Goal: Information Seeking & Learning: Find specific fact

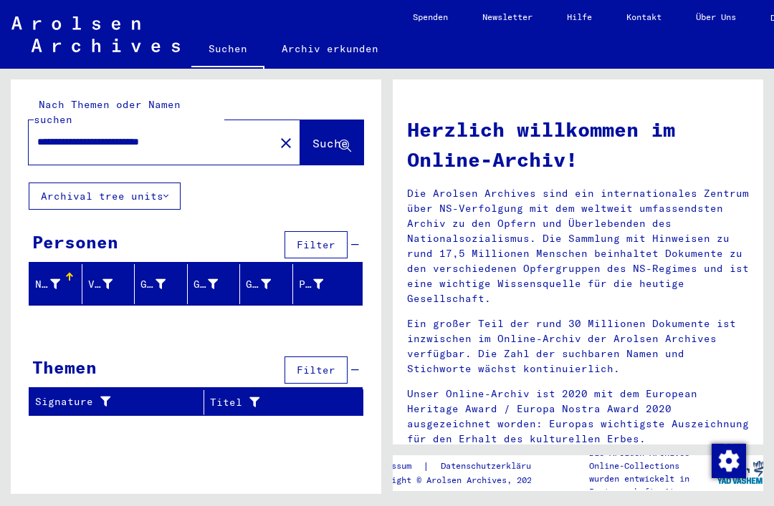
scroll to position [34, 0]
click at [228, 135] on input "**********" at bounding box center [147, 142] width 220 height 15
type input "**********"
click at [320, 136] on span "Suche" at bounding box center [330, 143] width 36 height 14
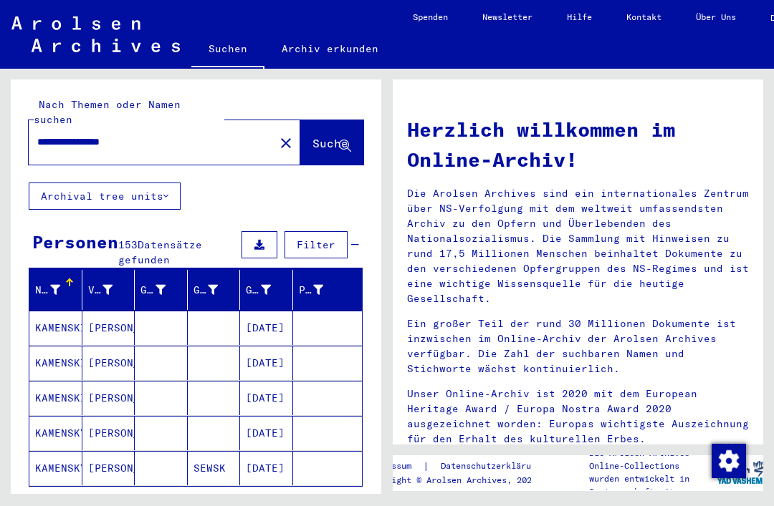
click at [197, 503] on icon "button" at bounding box center [200, 508] width 8 height 10
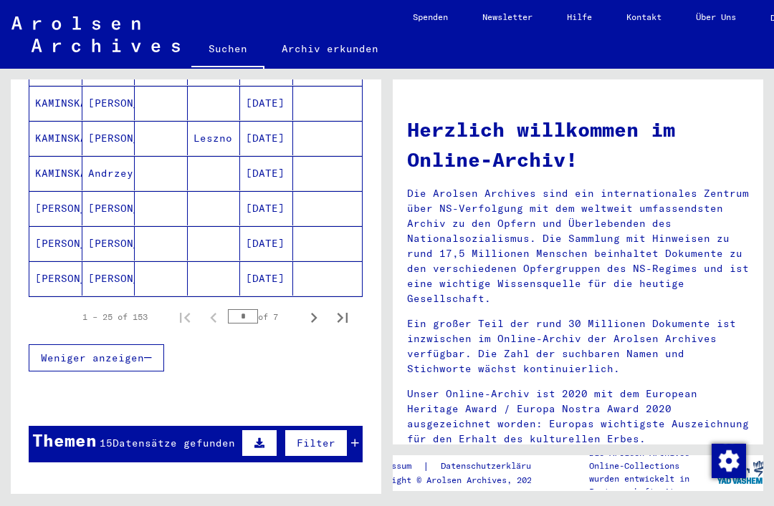
scroll to position [895, 0]
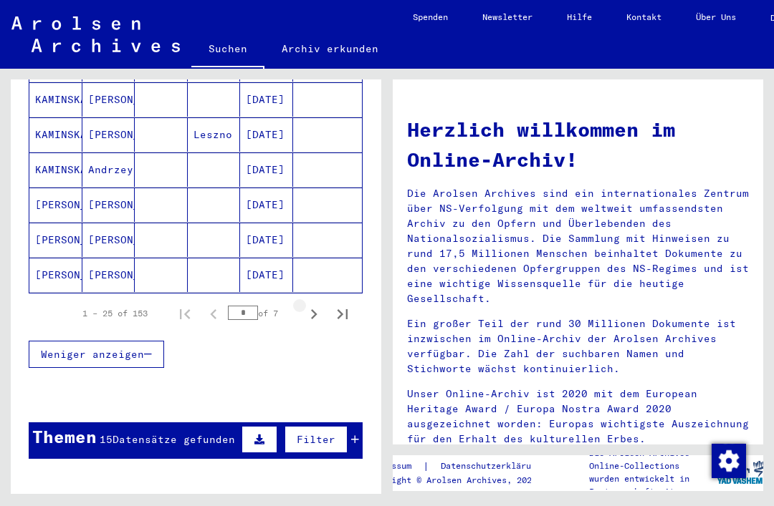
click at [320, 304] on icon "Next page" at bounding box center [314, 314] width 20 height 20
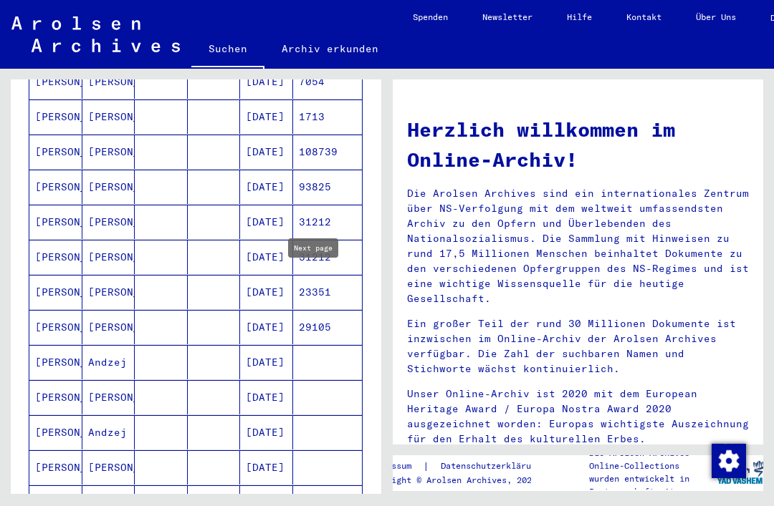
scroll to position [418, 0]
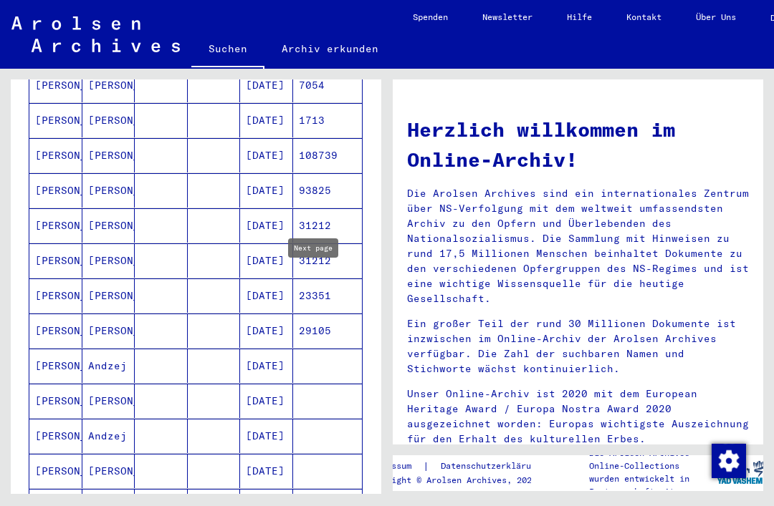
click at [289, 314] on mat-cell "[DATE]" at bounding box center [266, 331] width 53 height 34
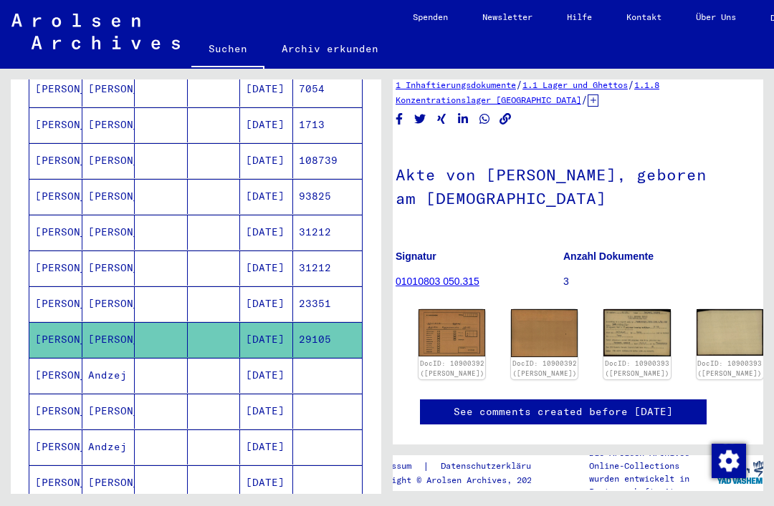
scroll to position [23, 14]
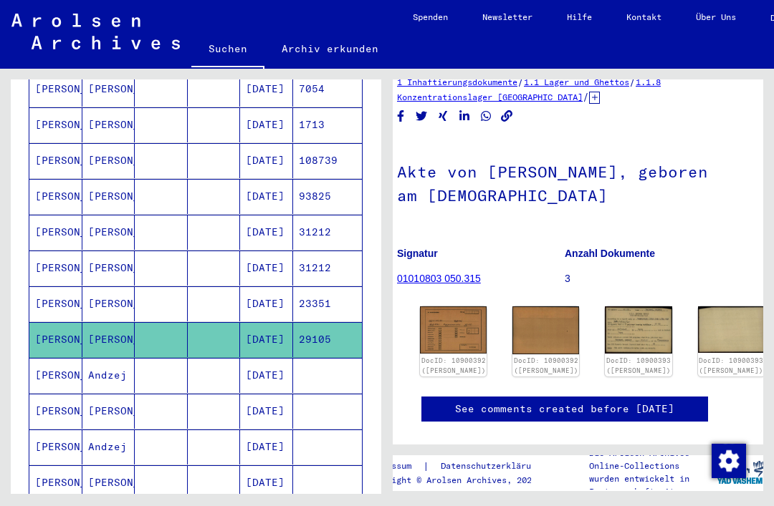
click at [451, 315] on img at bounding box center [453, 330] width 67 height 47
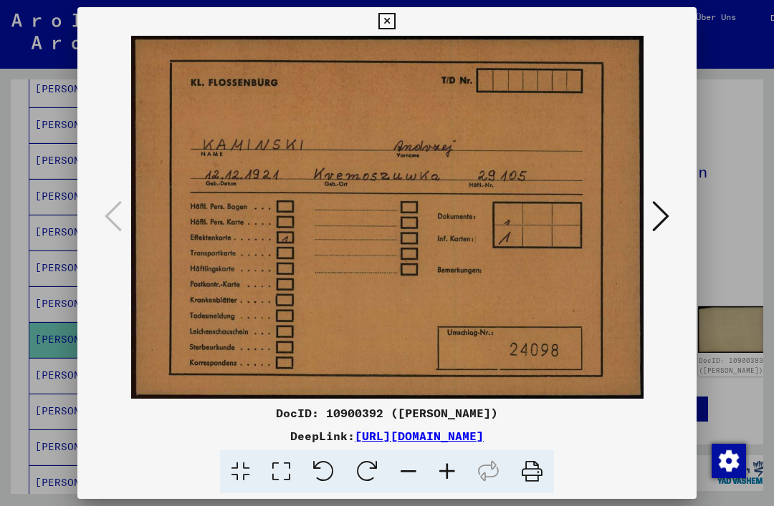
click at [652, 216] on icon at bounding box center [660, 216] width 17 height 34
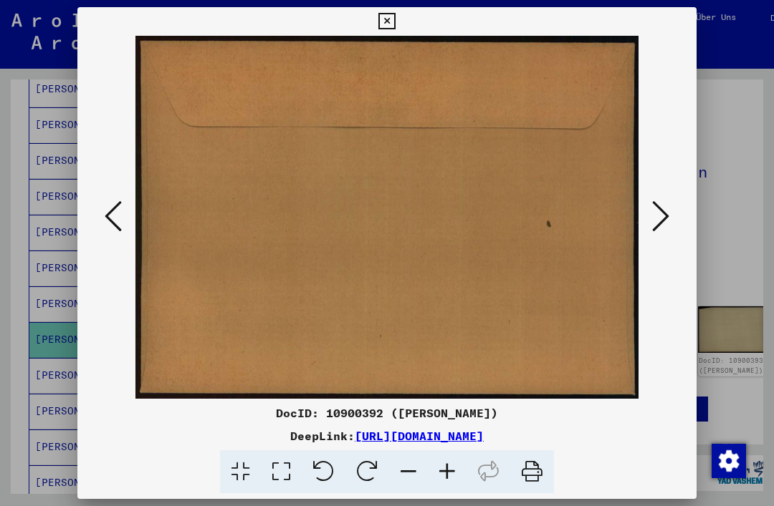
click at [652, 218] on icon at bounding box center [660, 216] width 17 height 34
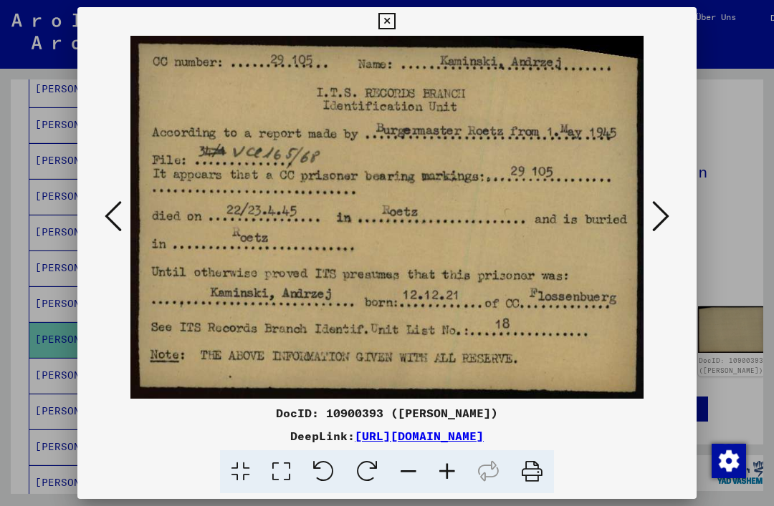
click at [647, 210] on button at bounding box center [660, 217] width 26 height 41
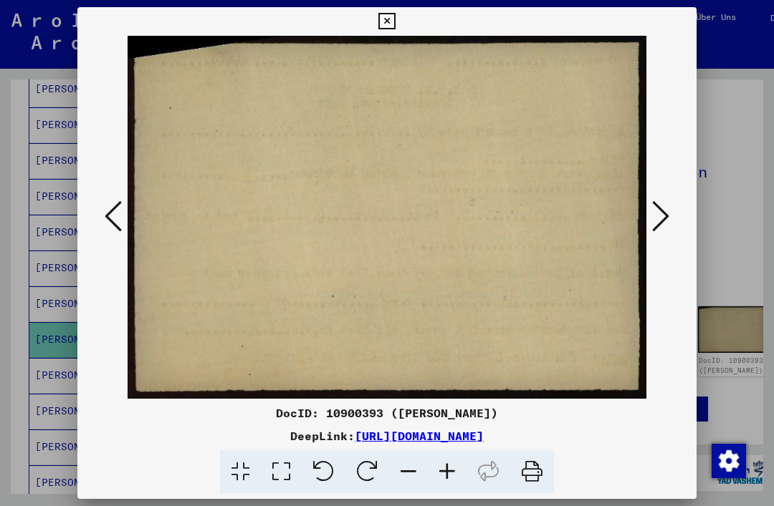
click at [652, 223] on icon at bounding box center [660, 216] width 17 height 34
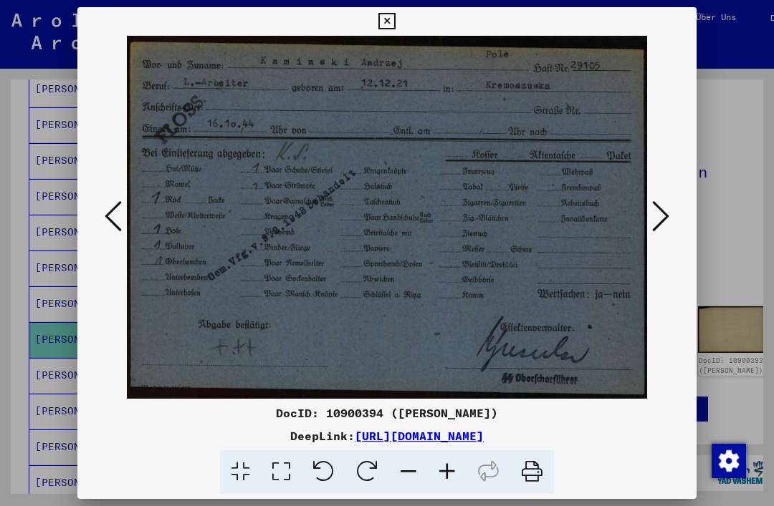
click at [652, 221] on icon at bounding box center [660, 216] width 17 height 34
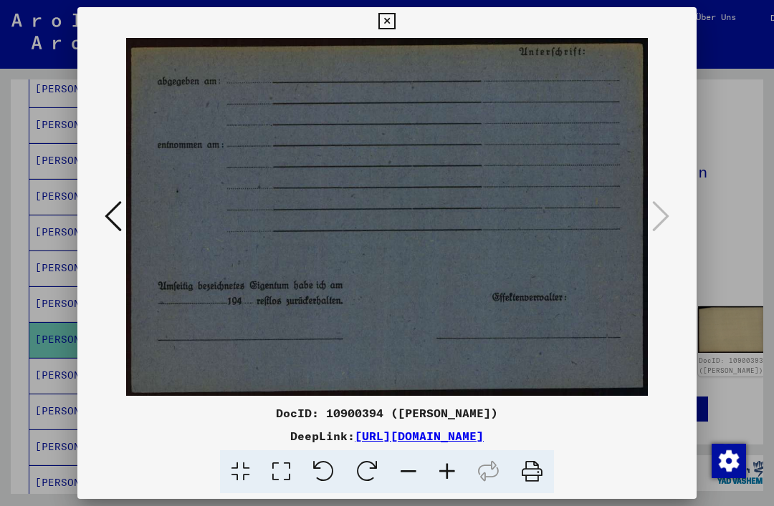
click at [395, 25] on icon at bounding box center [386, 21] width 16 height 17
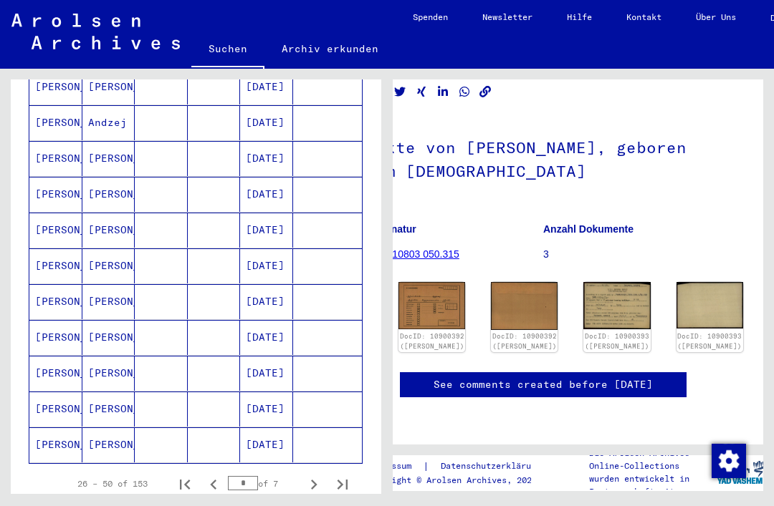
scroll to position [789, 0]
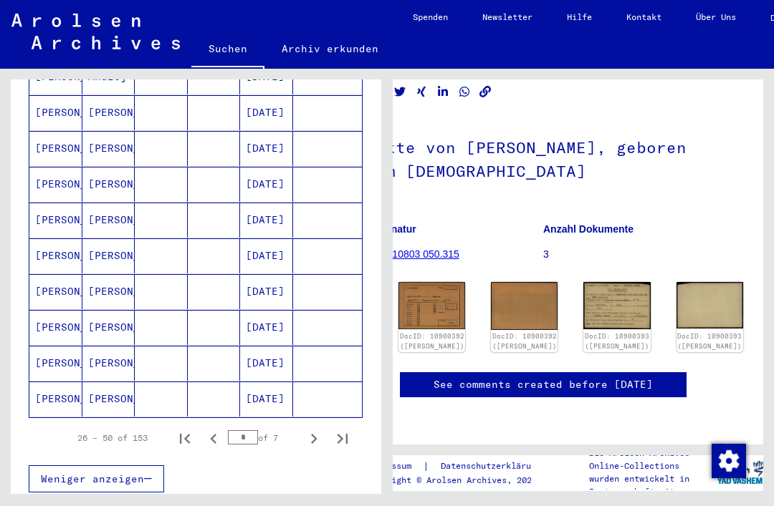
click at [324, 424] on button "Next page" at bounding box center [313, 438] width 29 height 29
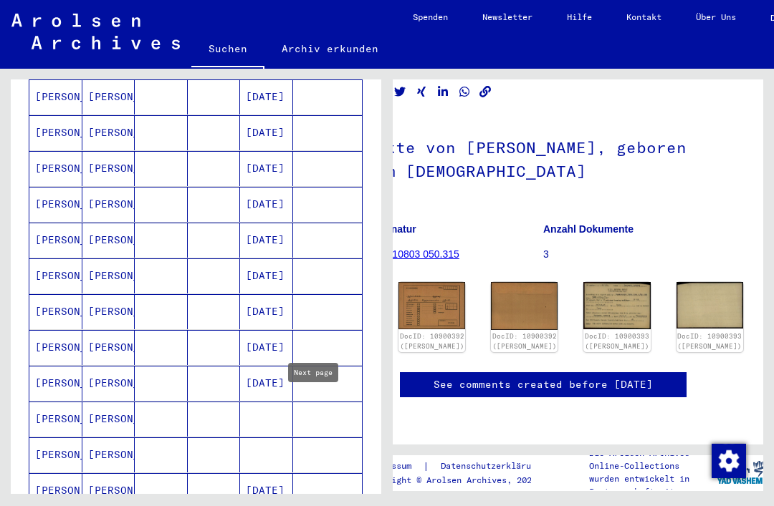
scroll to position [481, 0]
click at [286, 259] on mat-cell "[DATE]" at bounding box center [266, 276] width 53 height 35
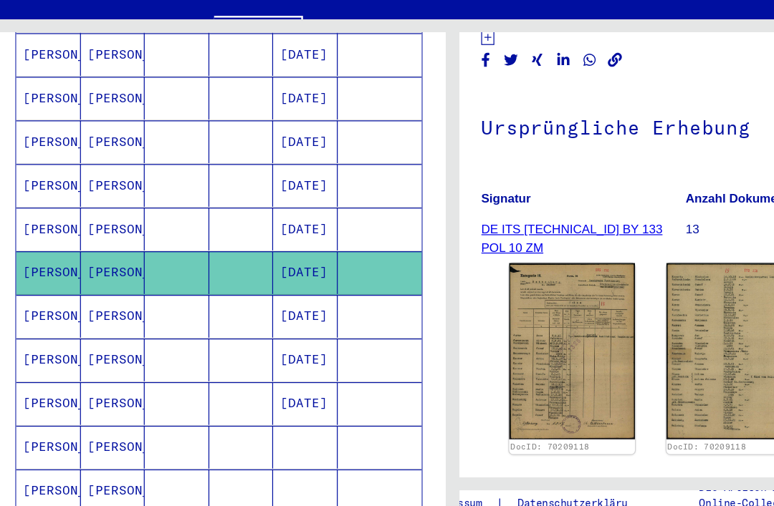
click at [596, 269] on img at bounding box center [613, 341] width 103 height 145
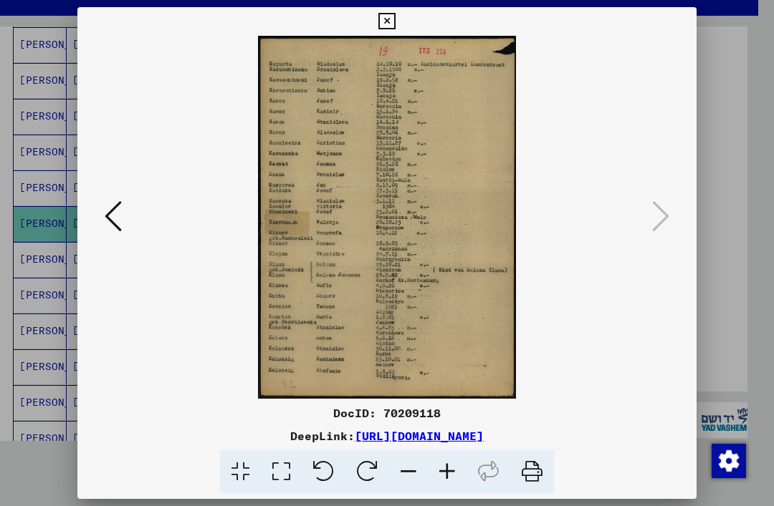
click at [395, 23] on icon at bounding box center [386, 21] width 16 height 17
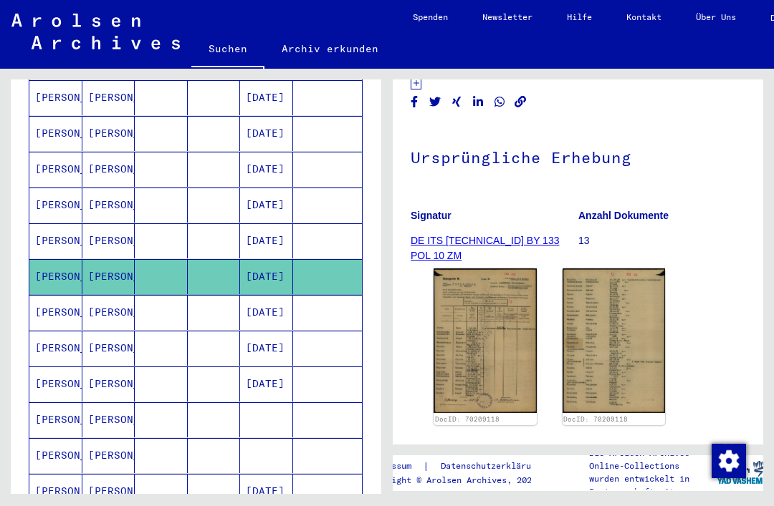
click at [279, 295] on mat-cell "[DATE]" at bounding box center [266, 312] width 53 height 35
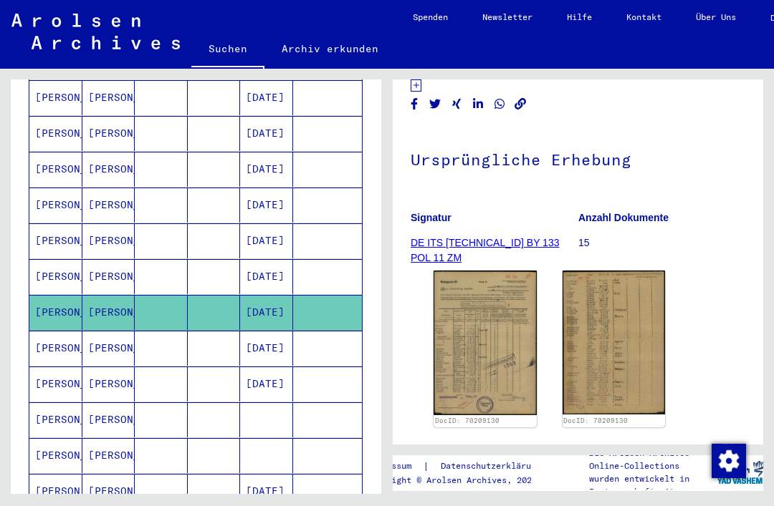
scroll to position [98, 0]
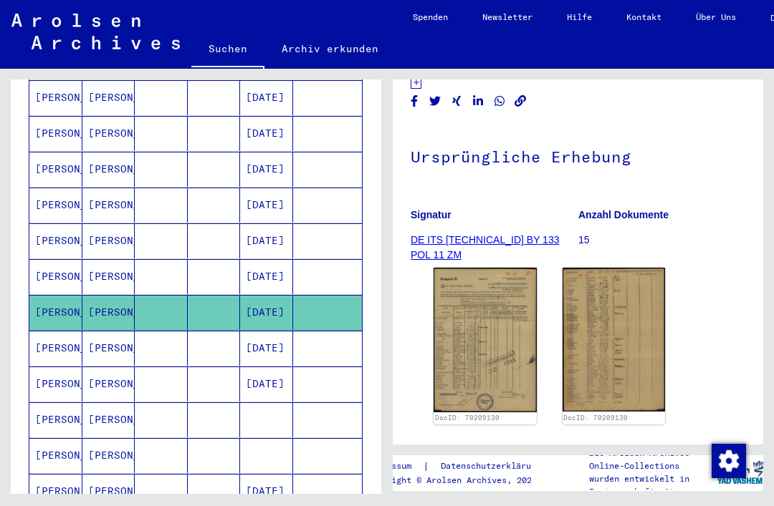
click at [500, 328] on img at bounding box center [484, 340] width 103 height 145
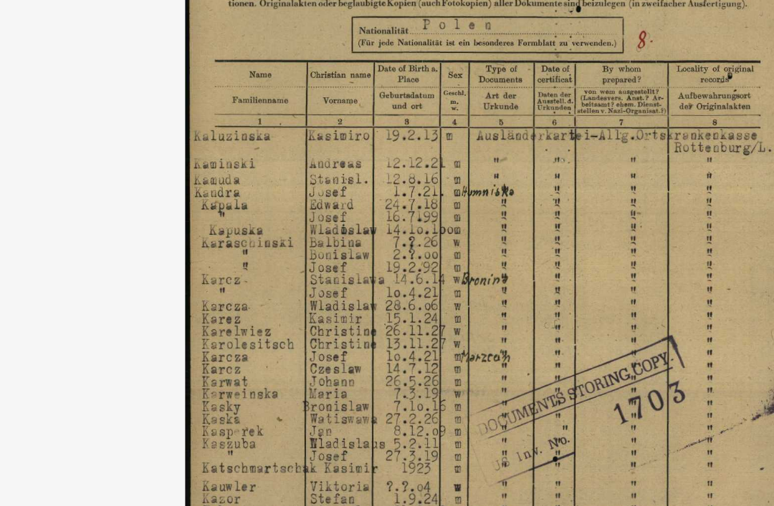
click at [261, 190] on img at bounding box center [386, 217] width 521 height 363
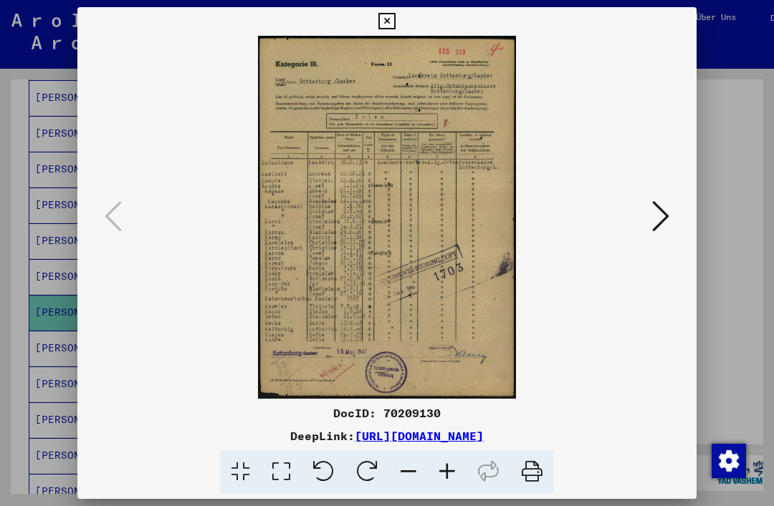
click at [652, 213] on icon at bounding box center [660, 216] width 17 height 34
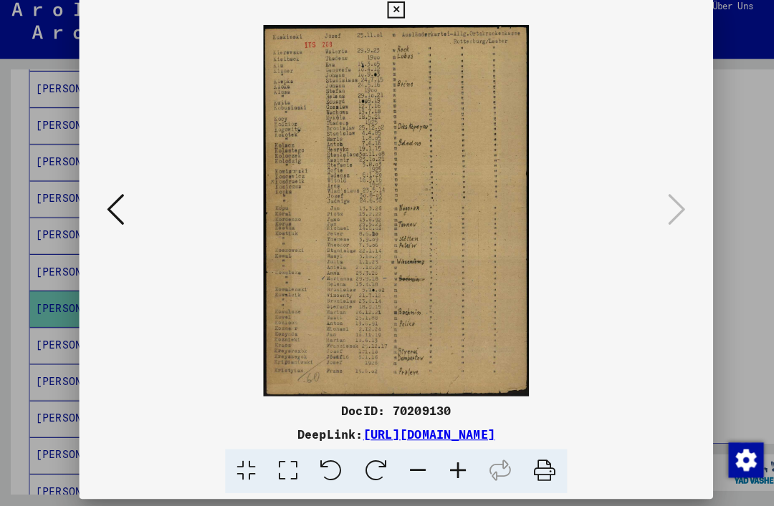
click at [126, 199] on button at bounding box center [113, 217] width 26 height 41
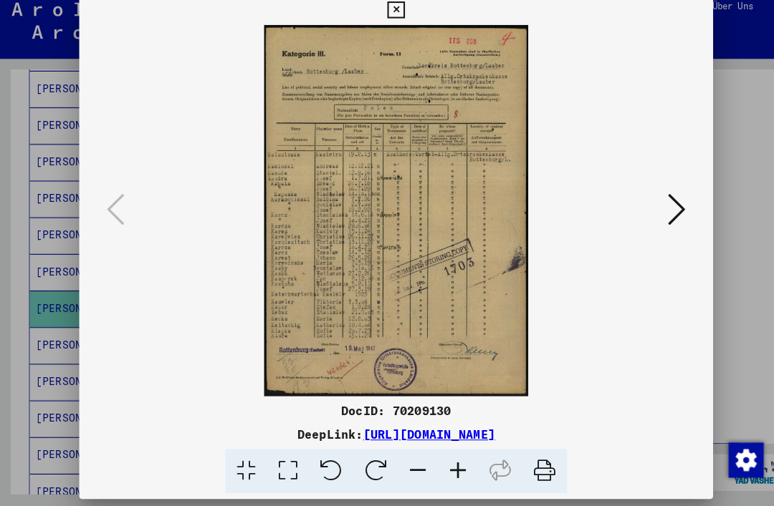
click at [399, 15] on button at bounding box center [386, 21] width 25 height 29
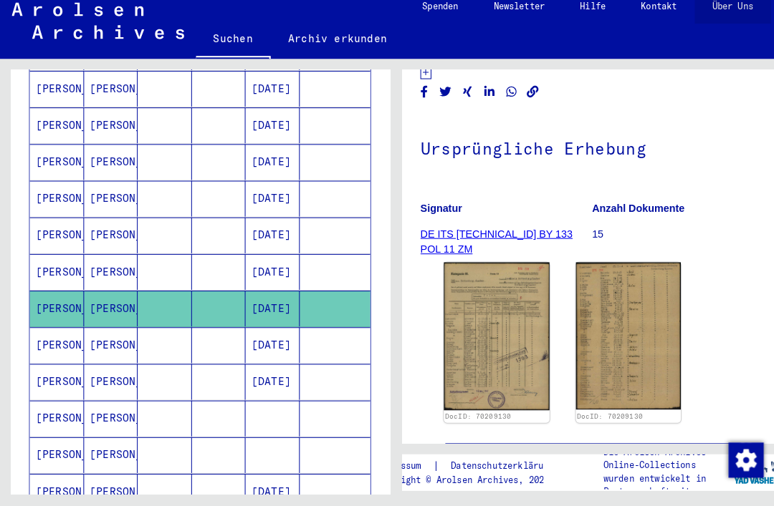
click at [682, 12] on link "Über Uns" at bounding box center [715, 17] width 74 height 34
click at [279, 223] on mat-cell "[DATE]" at bounding box center [266, 240] width 53 height 35
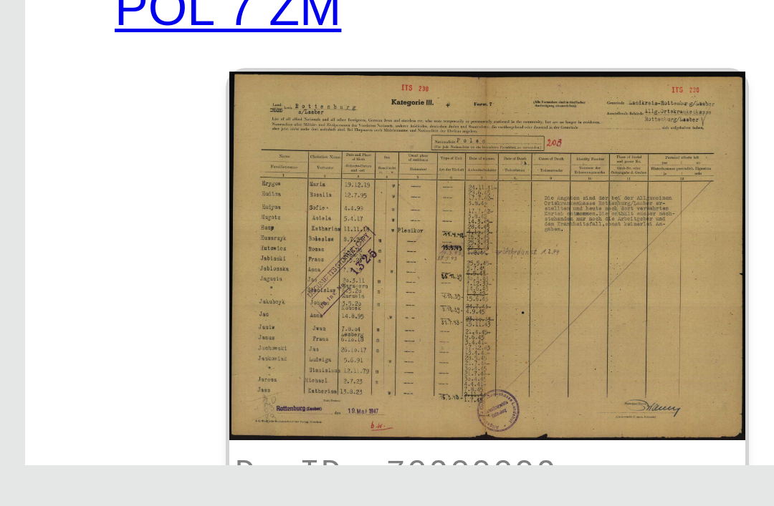
scroll to position [9, 14]
click at [419, 366] on img at bounding box center [470, 403] width 103 height 74
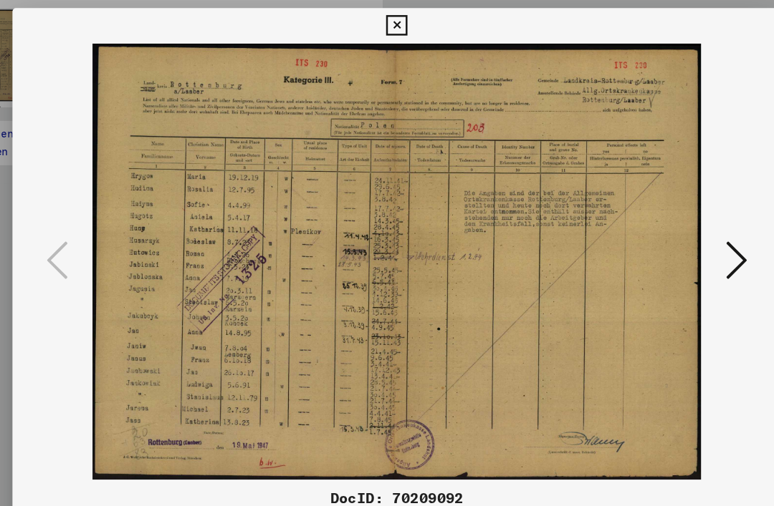
click at [652, 206] on icon at bounding box center [660, 216] width 17 height 34
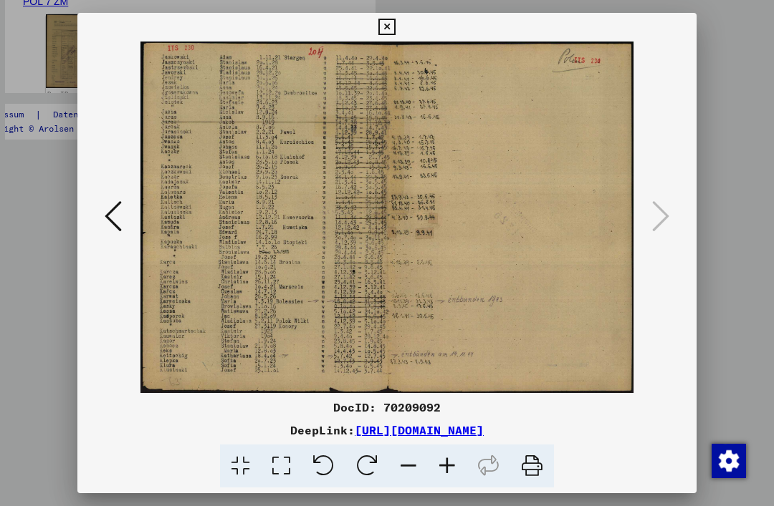
click at [399, 24] on button at bounding box center [386, 27] width 25 height 29
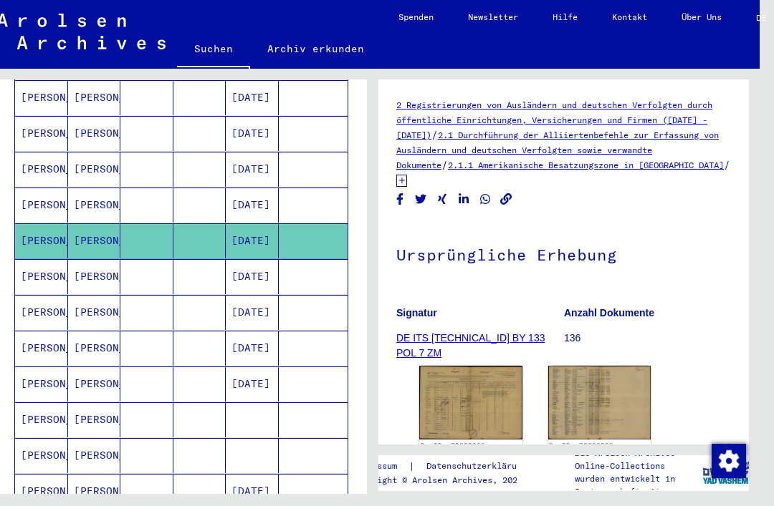
click at [264, 188] on mat-cell "[DATE]" at bounding box center [252, 205] width 53 height 35
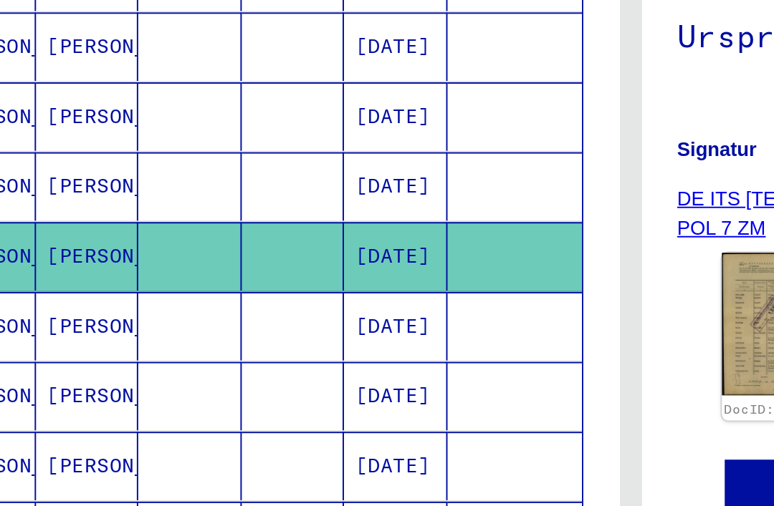
scroll to position [405, 0]
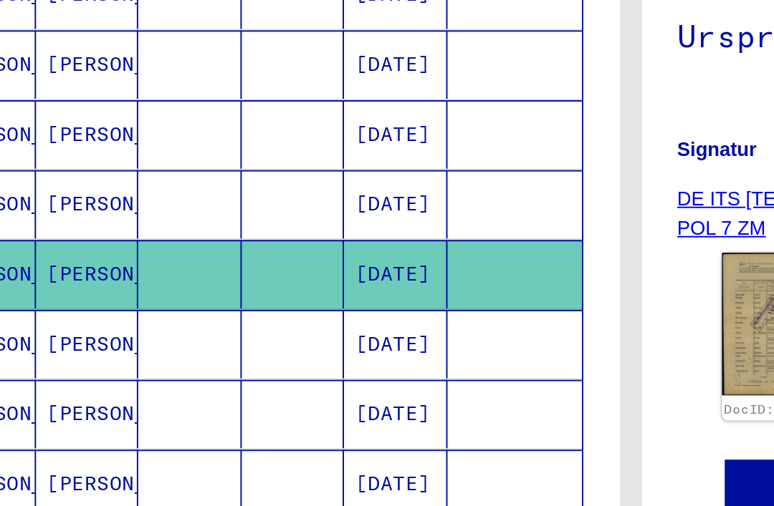
click at [240, 228] on mat-cell "[DATE]" at bounding box center [266, 245] width 53 height 35
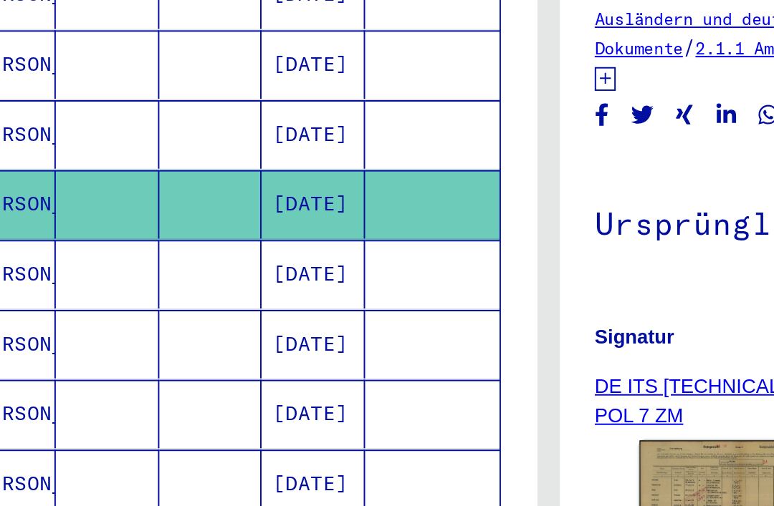
scroll to position [34, 49]
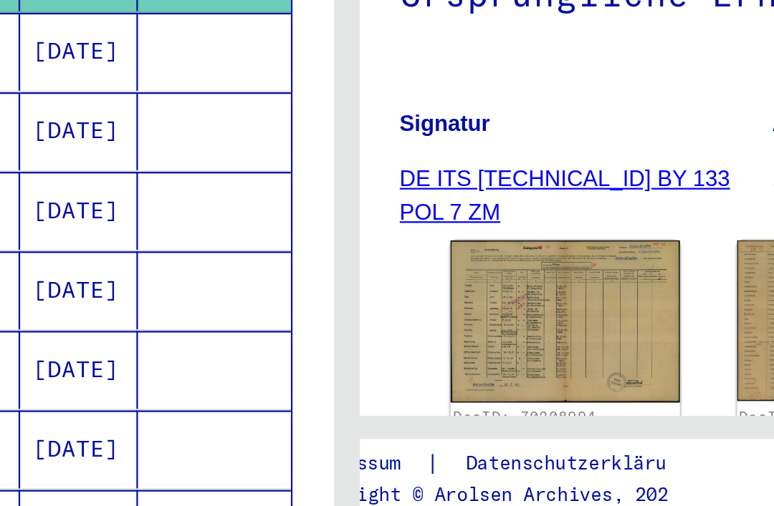
click at [520, 366] on img at bounding box center [571, 402] width 103 height 72
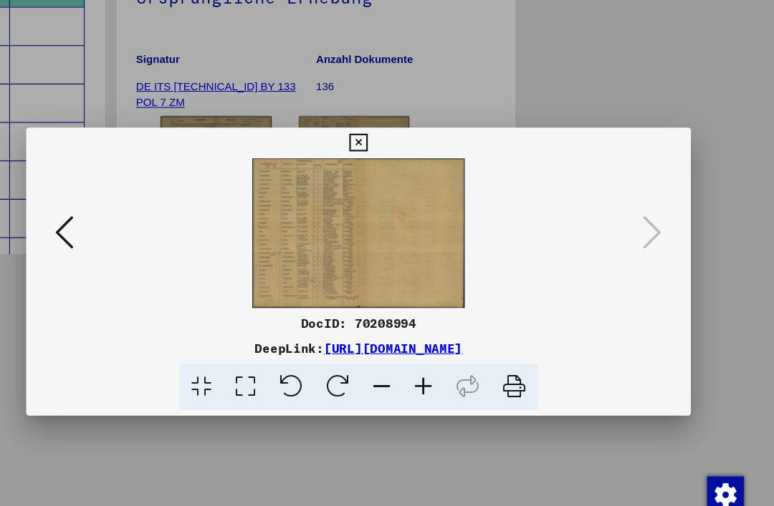
click at [105, 223] on icon at bounding box center [113, 216] width 17 height 34
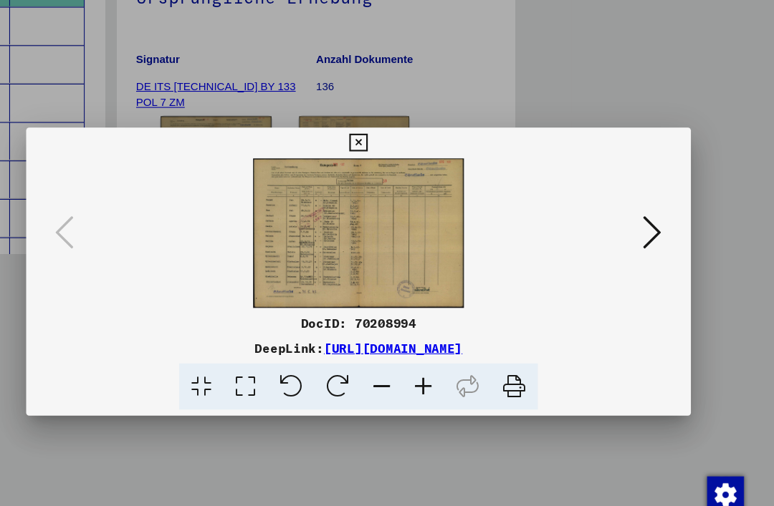
click at [297, 220] on img at bounding box center [386, 218] width 521 height 140
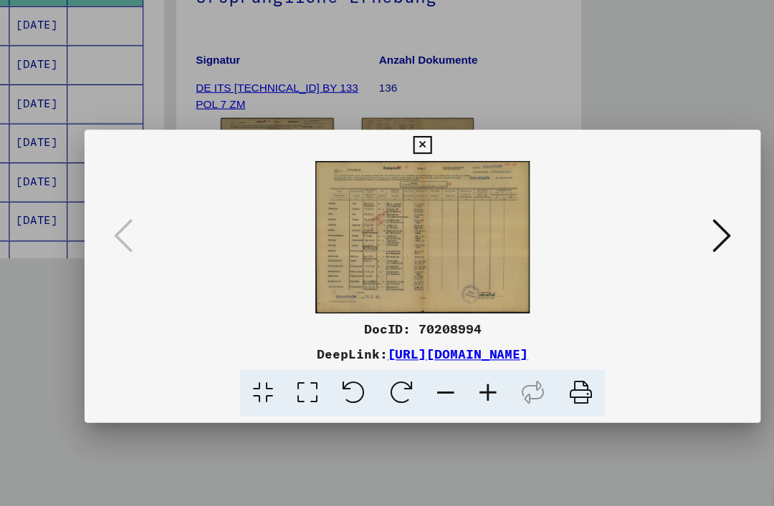
click at [395, 135] on icon at bounding box center [386, 133] width 16 height 17
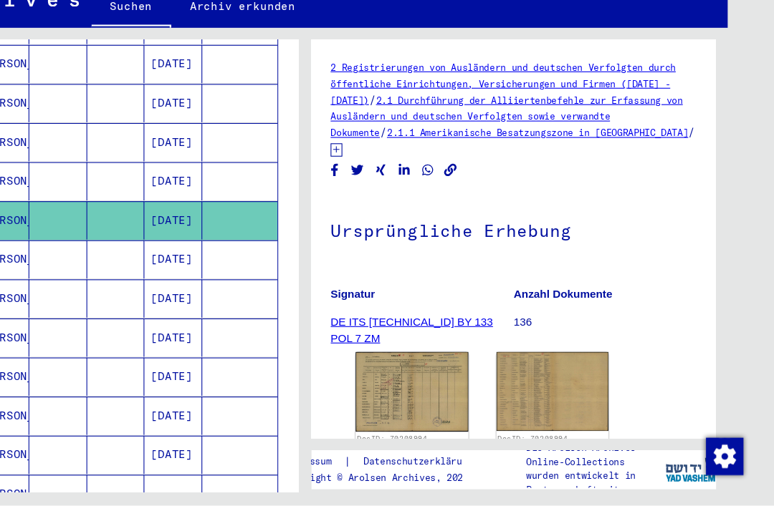
click at [198, 192] on mat-cell "[DATE]" at bounding box center [224, 209] width 53 height 35
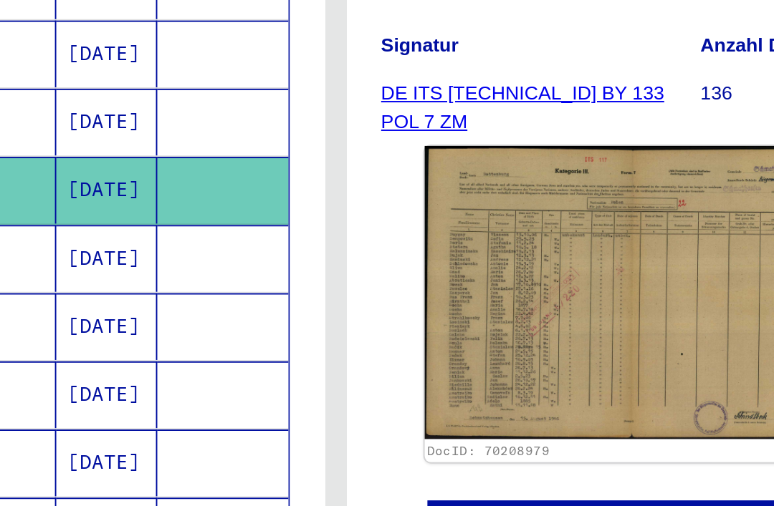
click at [240, 156] on mat-cell "[DATE]" at bounding box center [266, 173] width 53 height 35
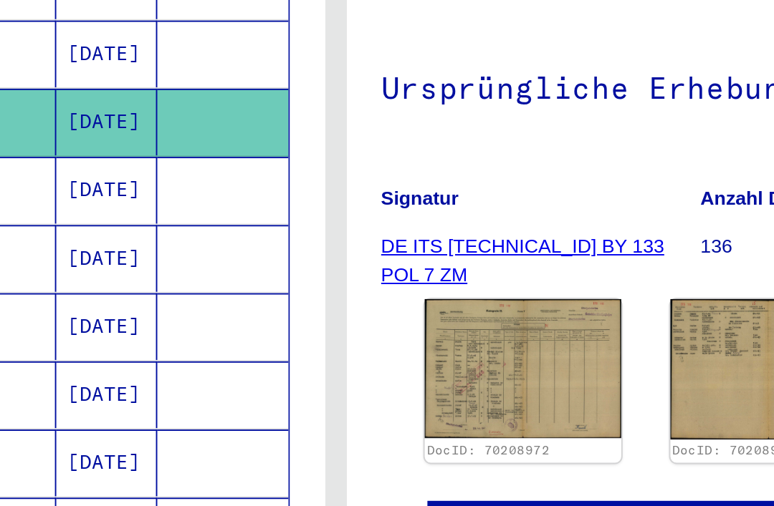
scroll to position [115, 0]
click at [433, 266] on img at bounding box center [484, 302] width 103 height 73
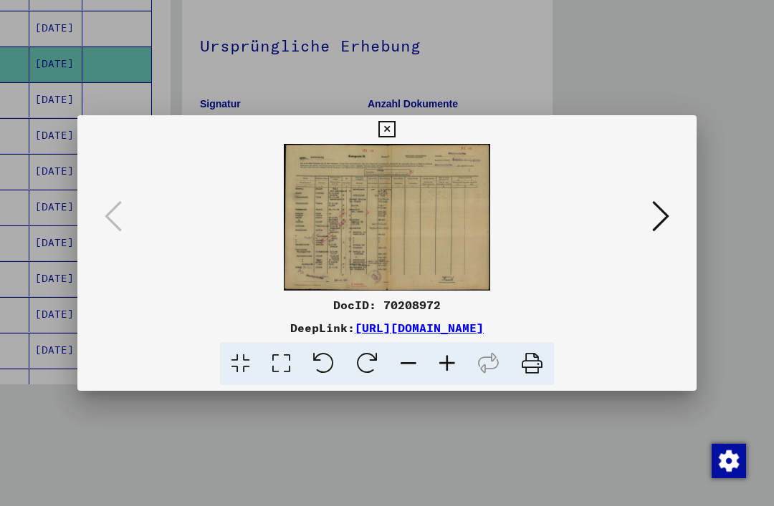
click at [652, 216] on icon at bounding box center [660, 216] width 17 height 34
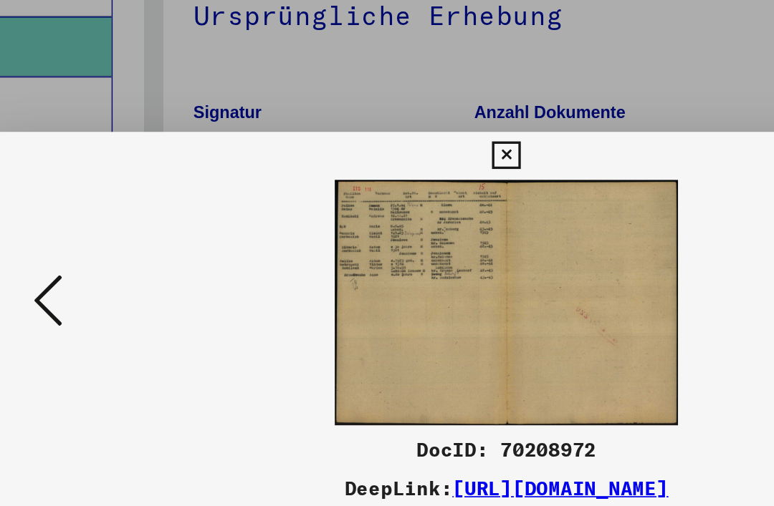
click at [105, 199] on icon at bounding box center [113, 216] width 17 height 34
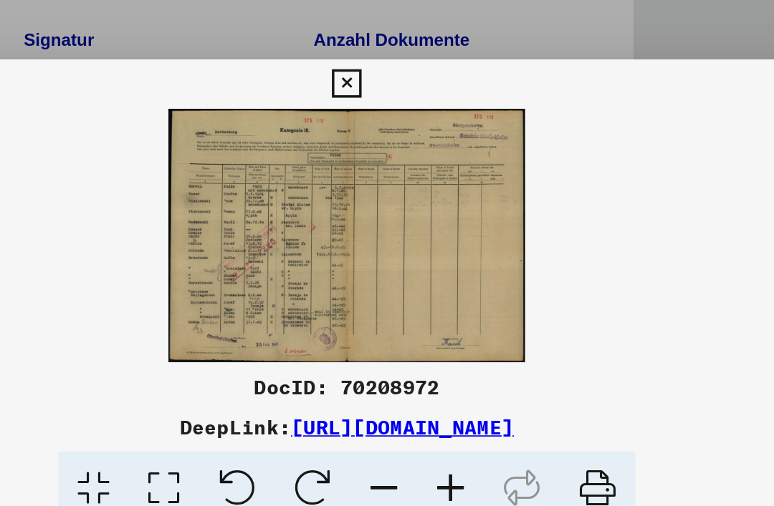
click at [652, 199] on icon at bounding box center [660, 216] width 17 height 34
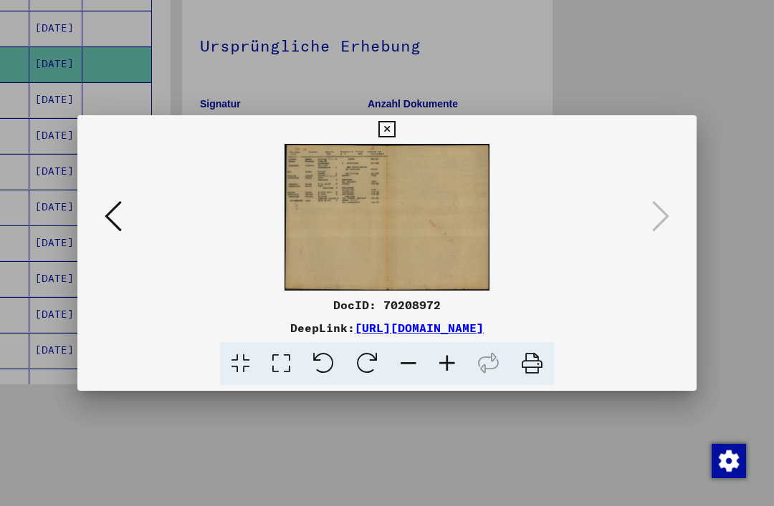
click at [126, 208] on button at bounding box center [113, 217] width 26 height 41
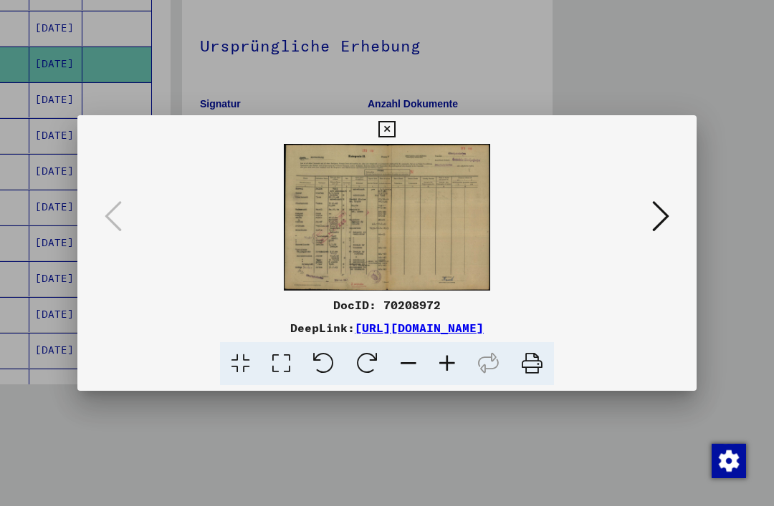
click at [395, 130] on icon at bounding box center [386, 129] width 16 height 17
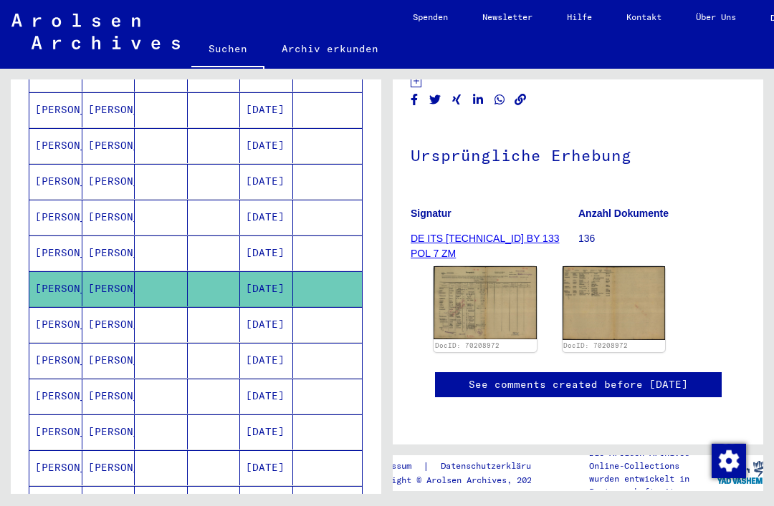
scroll to position [289, 0]
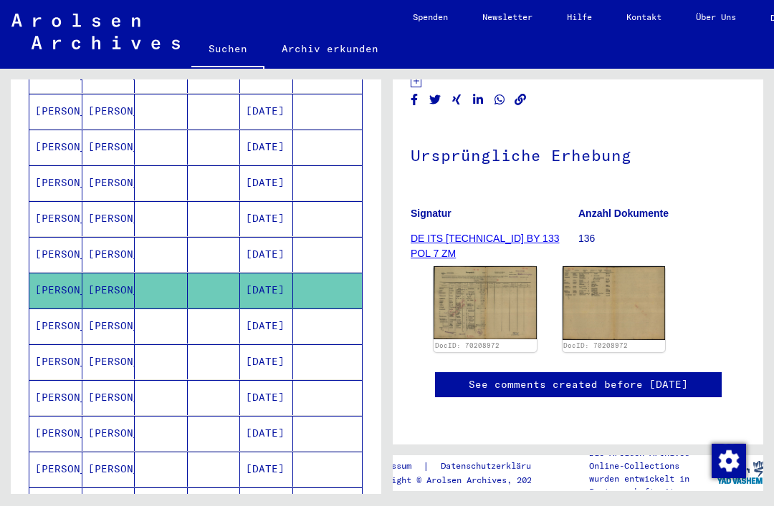
click at [281, 238] on mat-cell "[DATE]" at bounding box center [266, 254] width 53 height 35
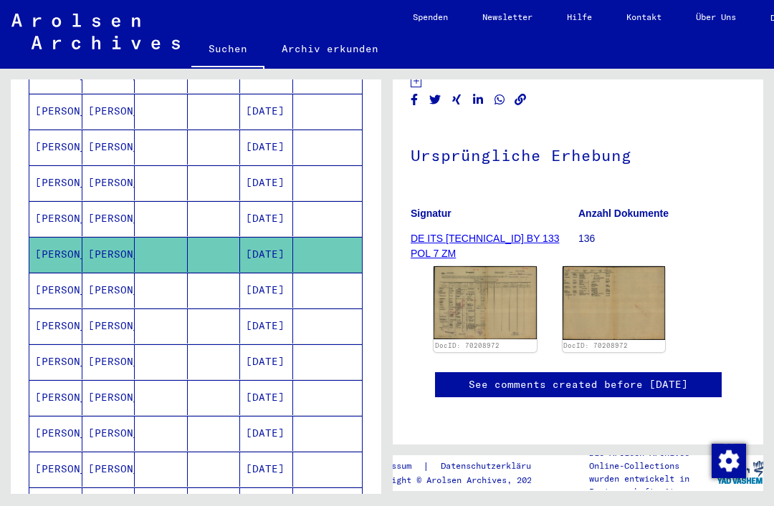
click at [279, 281] on mat-cell "[DATE]" at bounding box center [266, 290] width 53 height 35
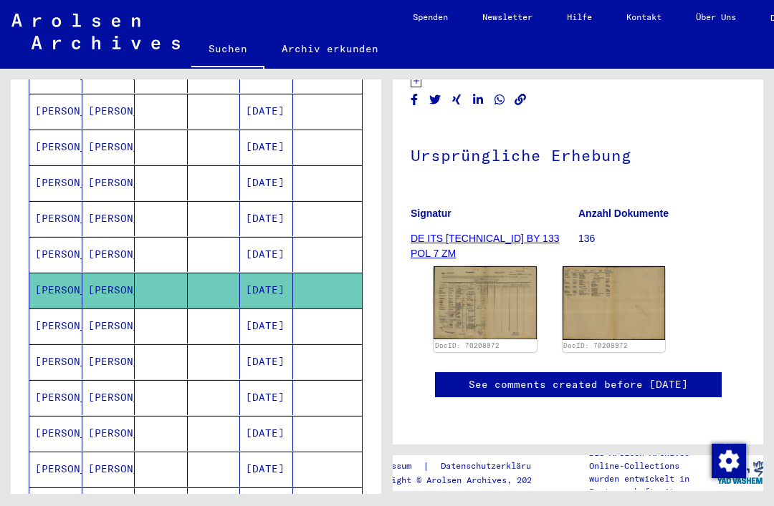
click at [284, 237] on mat-cell "[DATE]" at bounding box center [266, 254] width 53 height 35
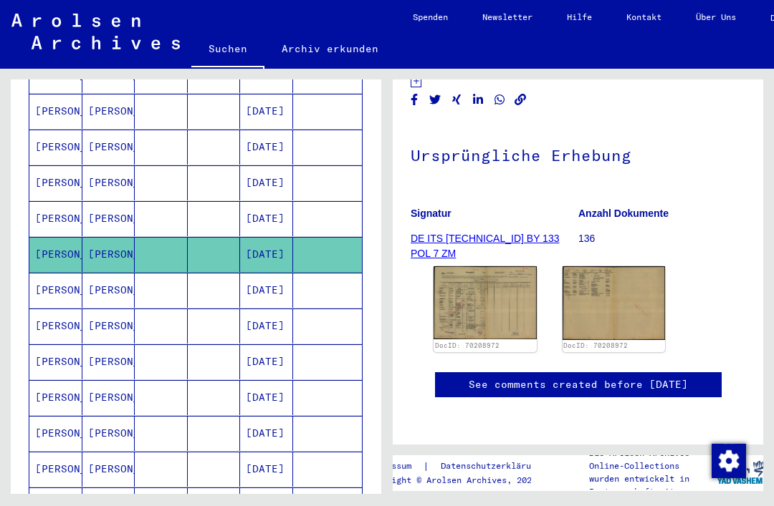
click at [281, 203] on mat-cell "[DATE]" at bounding box center [266, 218] width 53 height 35
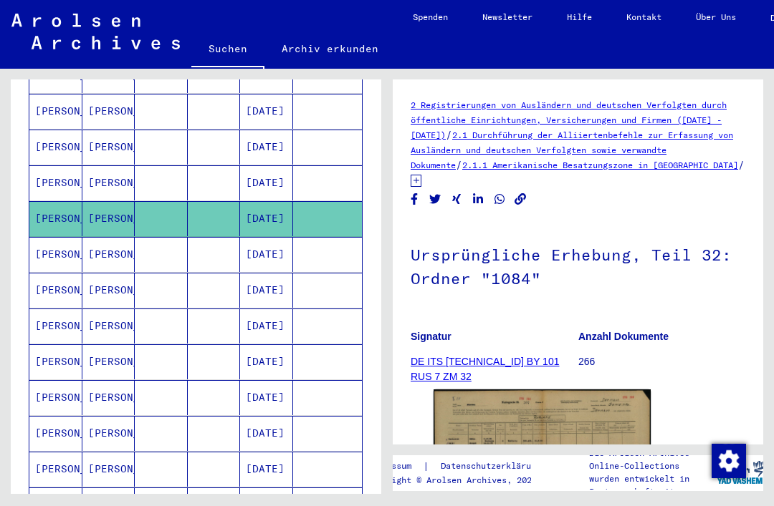
click at [277, 239] on mat-cell "[DATE]" at bounding box center [266, 254] width 53 height 35
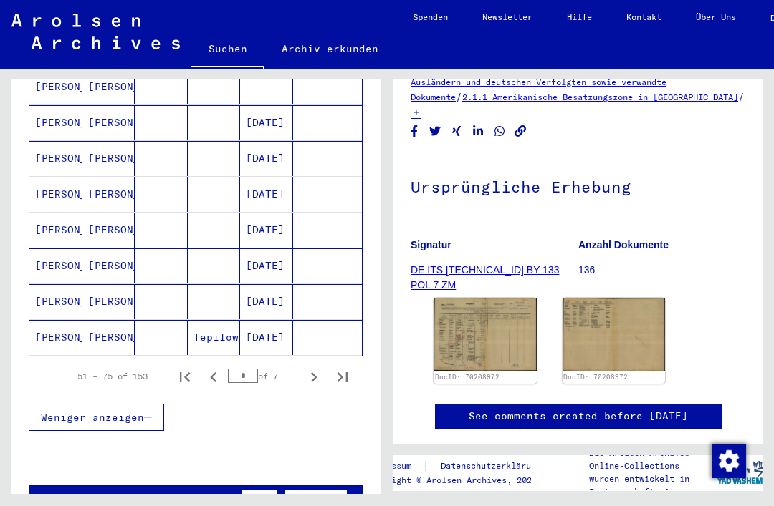
scroll to position [852, 0]
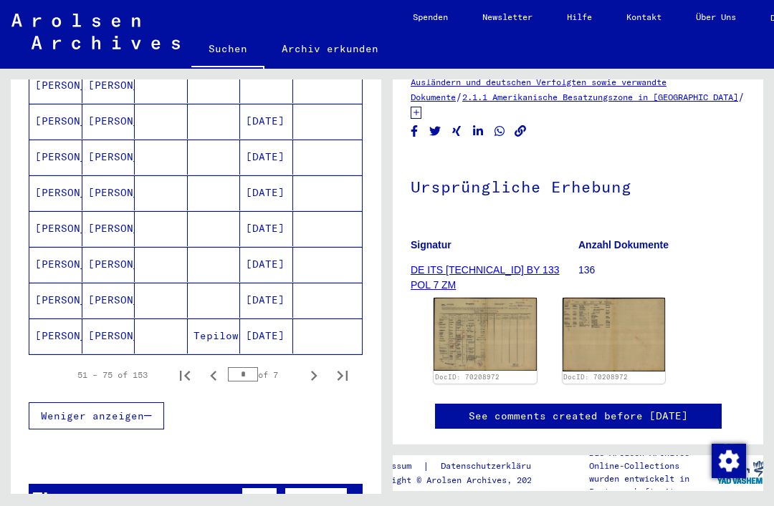
click at [320, 366] on icon "Next page" at bounding box center [314, 376] width 20 height 20
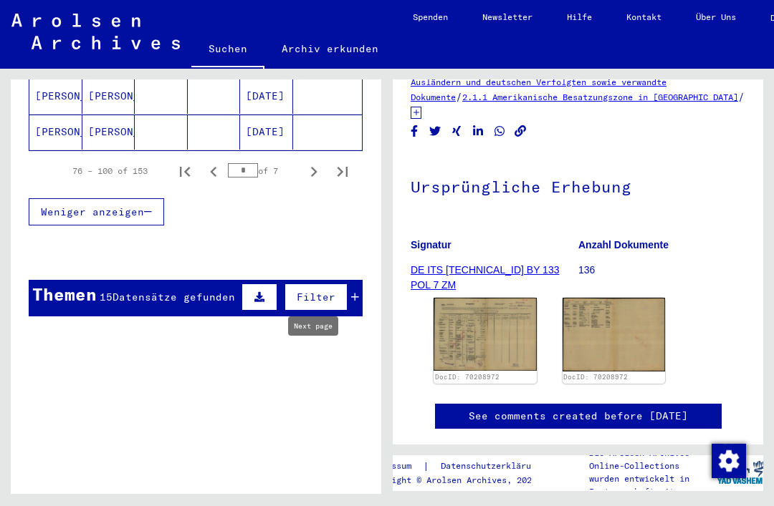
scroll to position [992, 0]
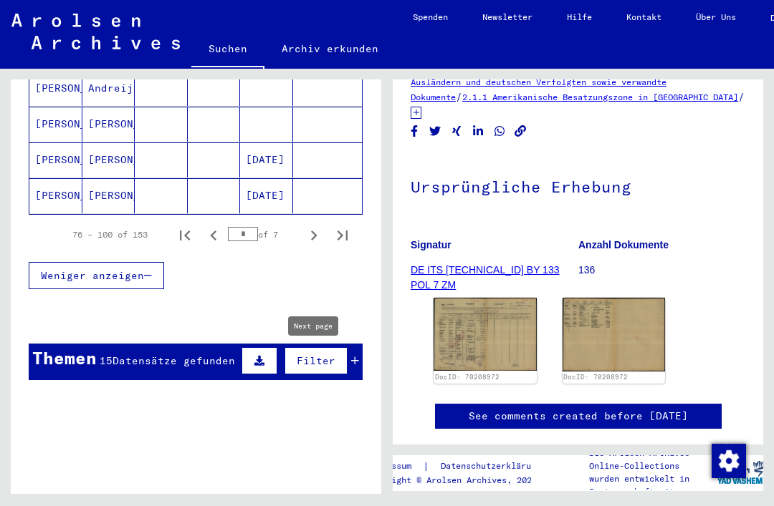
click at [320, 226] on icon "Next page" at bounding box center [314, 236] width 20 height 20
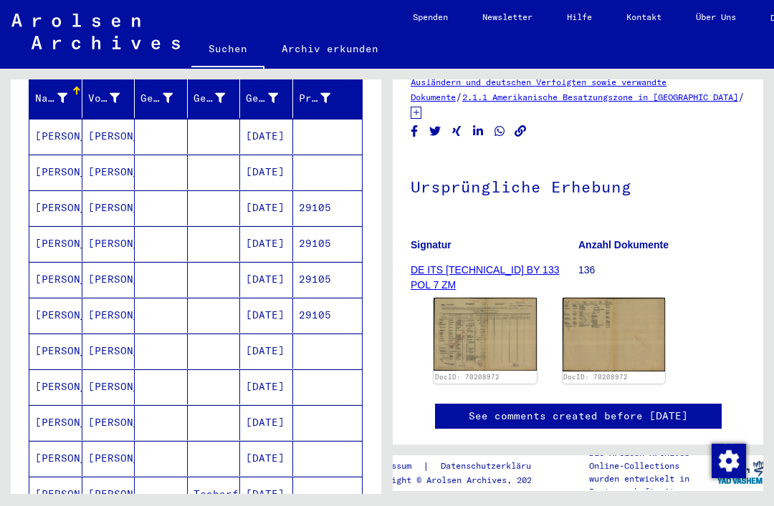
scroll to position [185, 0]
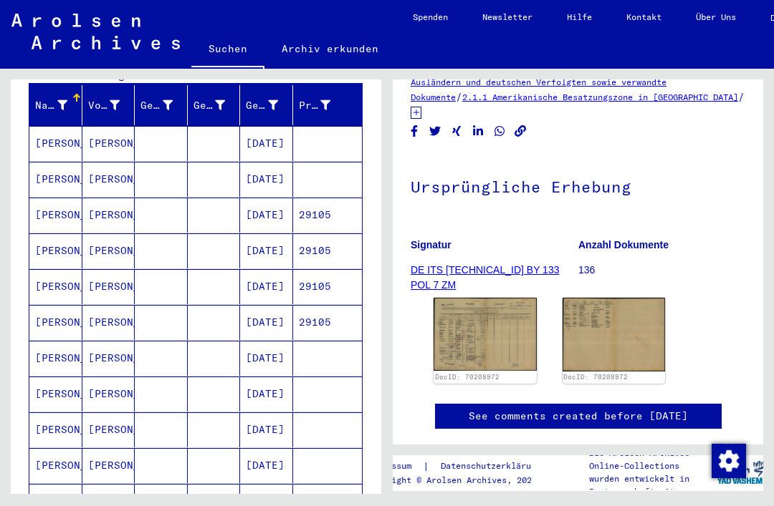
click at [289, 308] on mat-cell "[DATE]" at bounding box center [266, 322] width 53 height 35
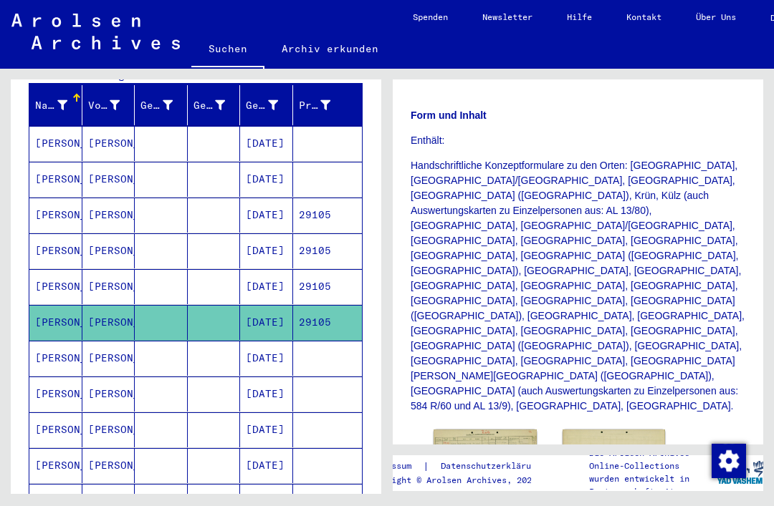
scroll to position [357, 0]
click at [506, 430] on img at bounding box center [484, 460] width 103 height 61
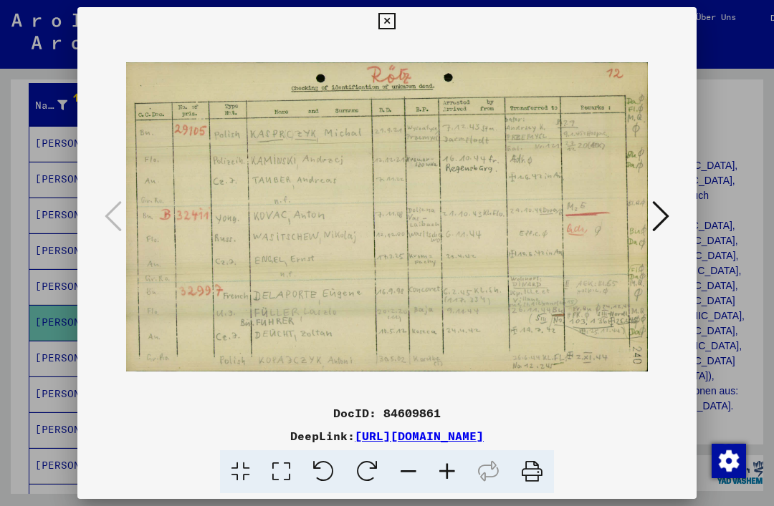
click at [652, 213] on icon at bounding box center [660, 216] width 17 height 34
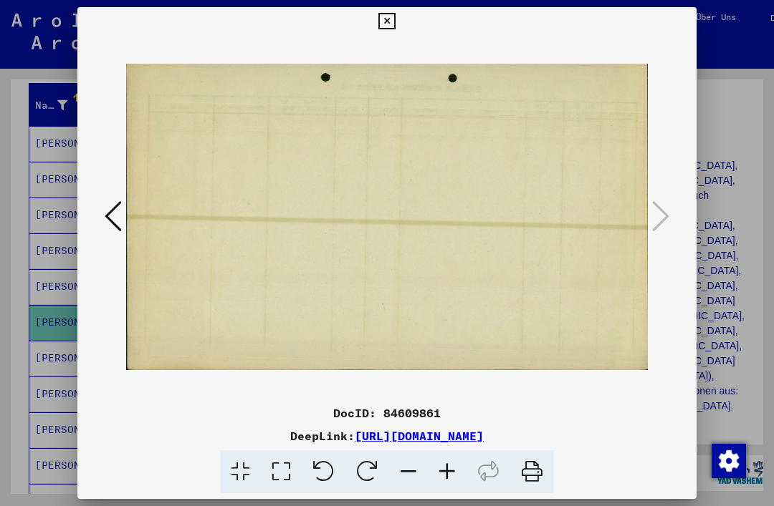
click at [399, 16] on button at bounding box center [386, 21] width 25 height 29
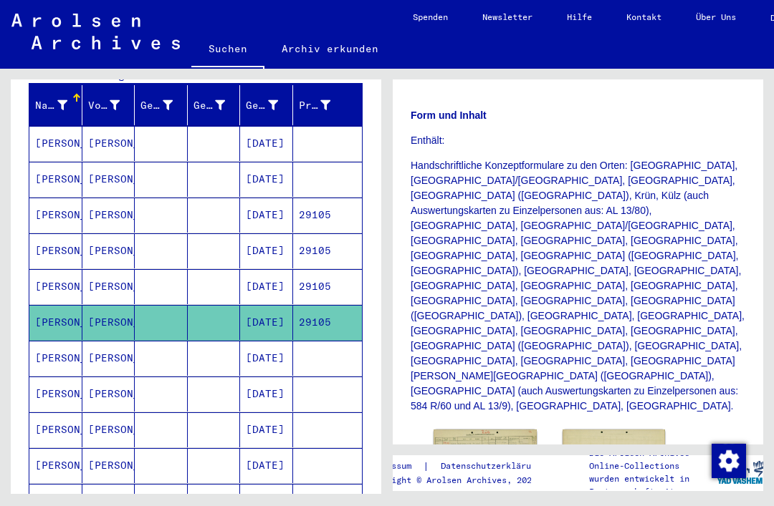
click at [286, 271] on mat-cell "[DATE]" at bounding box center [266, 286] width 53 height 35
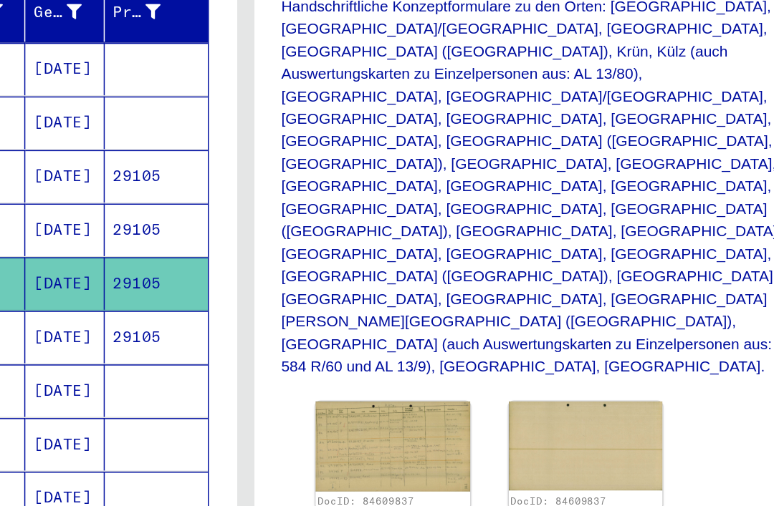
scroll to position [422, 0]
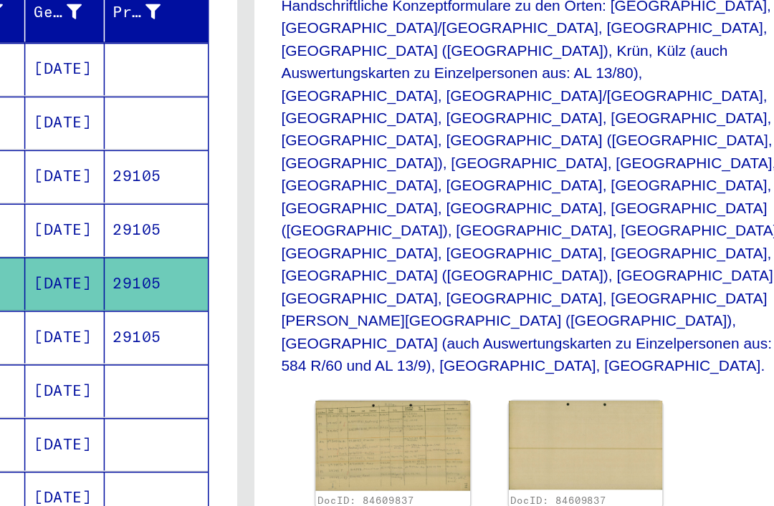
click at [198, 233] on mat-cell "[DATE]" at bounding box center [224, 250] width 53 height 35
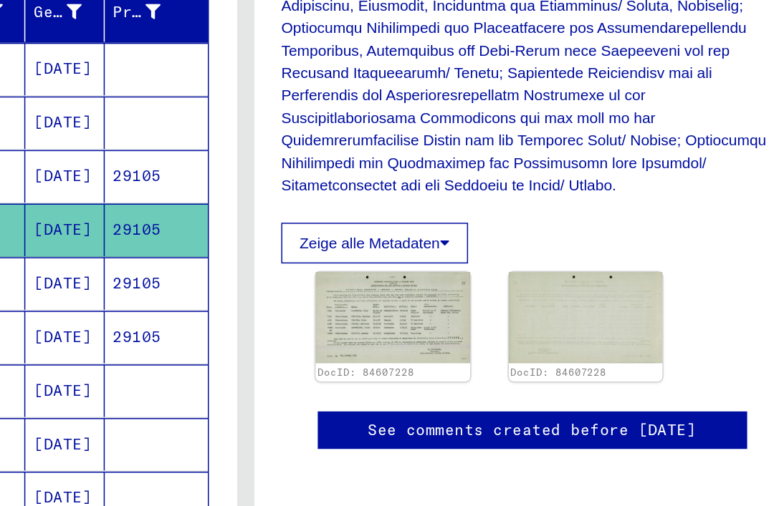
scroll to position [490, 0]
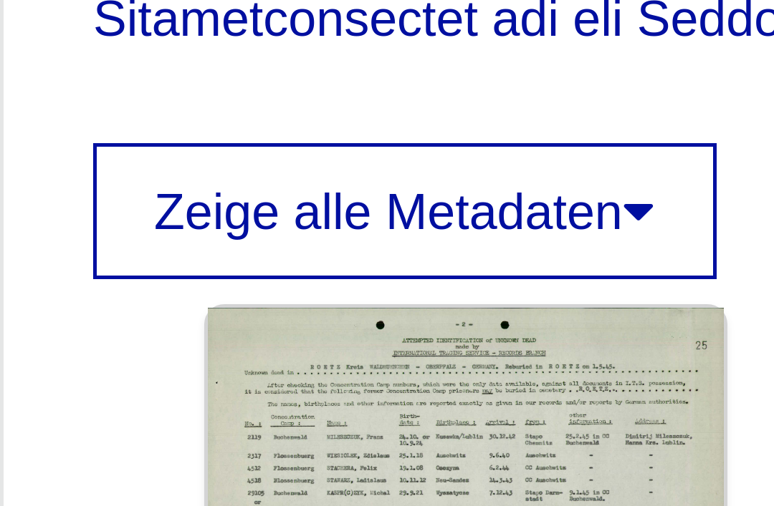
click at [391, 279] on img at bounding box center [442, 309] width 103 height 61
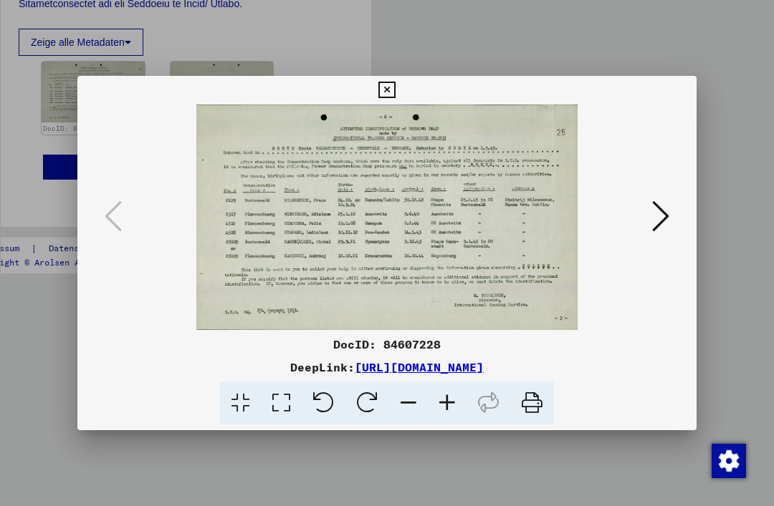
click at [652, 213] on icon at bounding box center [660, 216] width 17 height 34
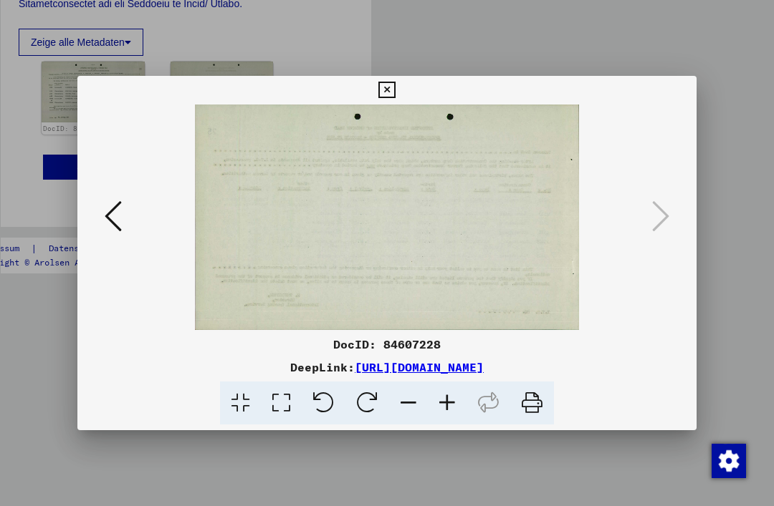
click at [395, 85] on icon at bounding box center [386, 90] width 16 height 17
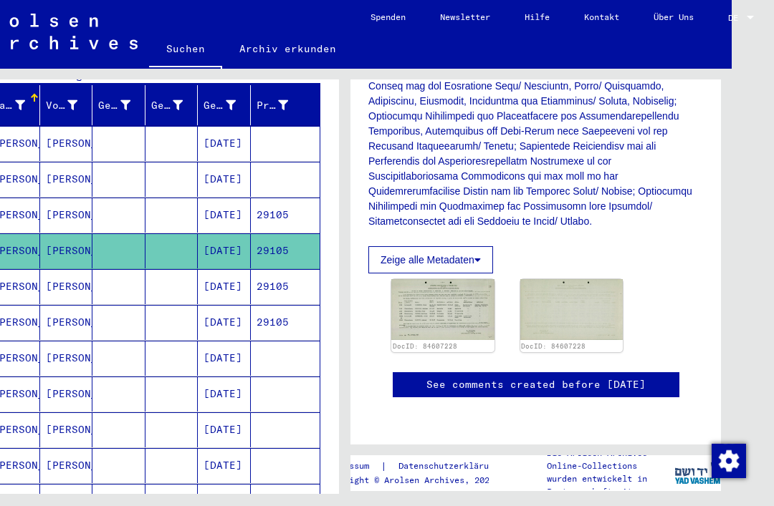
click at [234, 200] on mat-cell "[DATE]" at bounding box center [224, 215] width 53 height 35
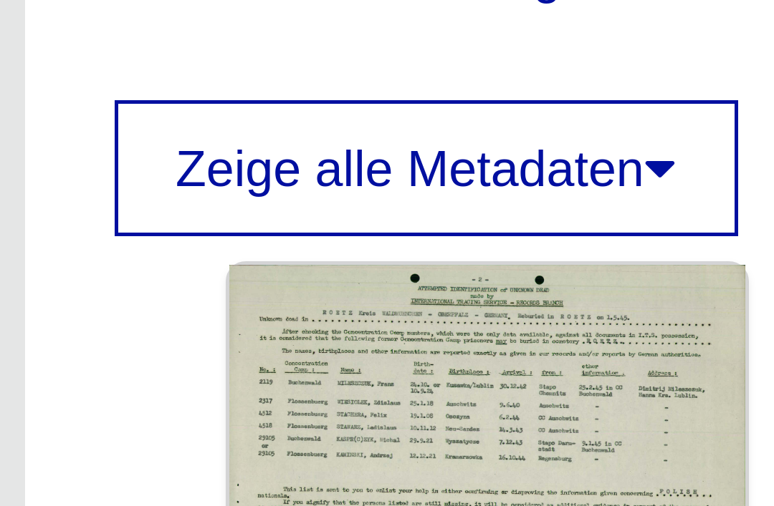
scroll to position [381, 0]
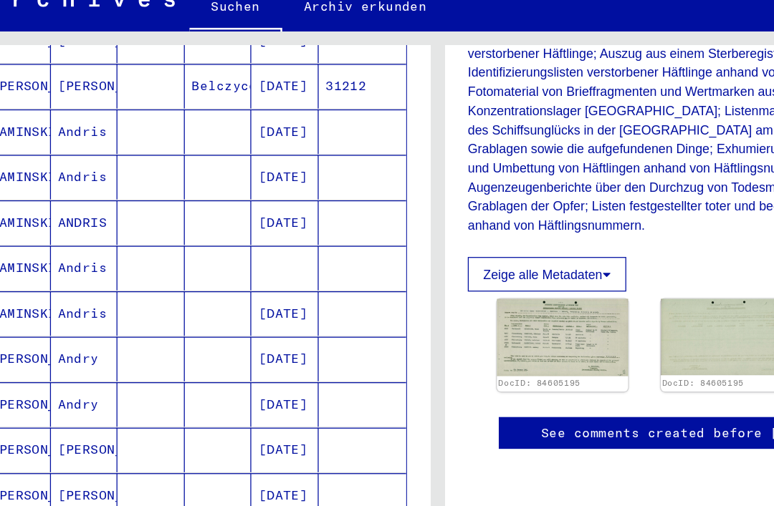
click at [564, 69] on div "5 Todesmärsche, Identifikation unbekannter Toter und NS-Prozesse / 5.3 Todesmär…" at bounding box center [538, 281] width 387 height 425
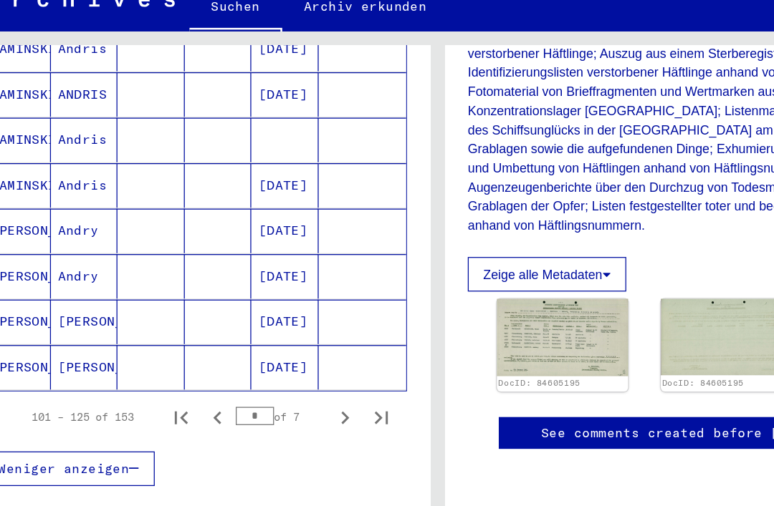
scroll to position [856, 0]
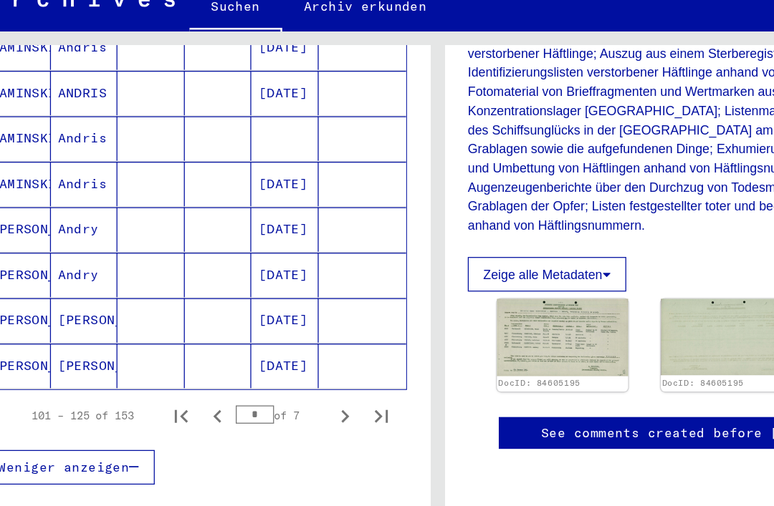
click at [271, 362] on icon "Next page" at bounding box center [271, 372] width 20 height 20
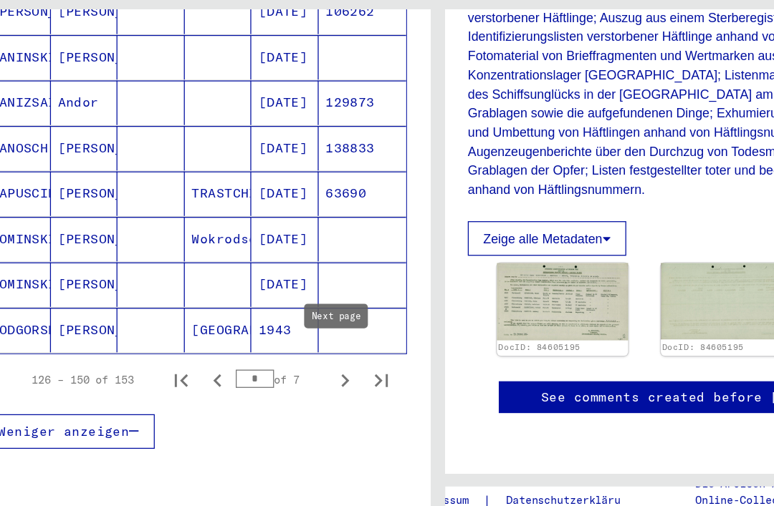
scroll to position [0, 0]
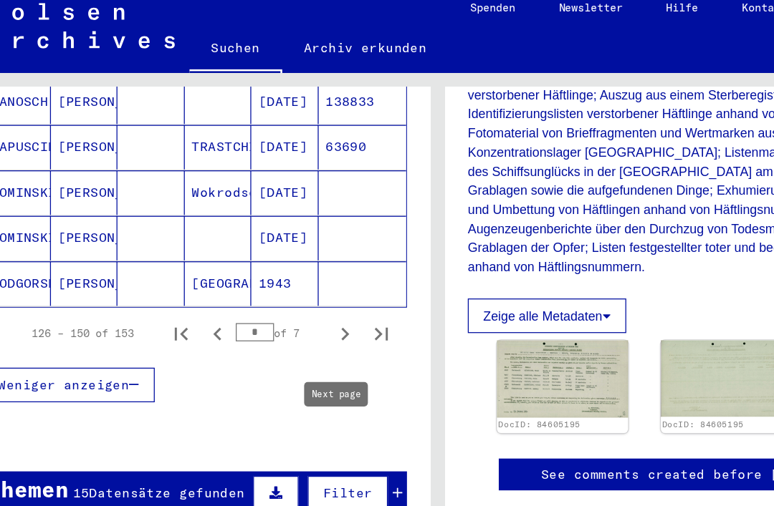
click at [268, 264] on icon "Next page" at bounding box center [271, 274] width 20 height 20
type input "*"
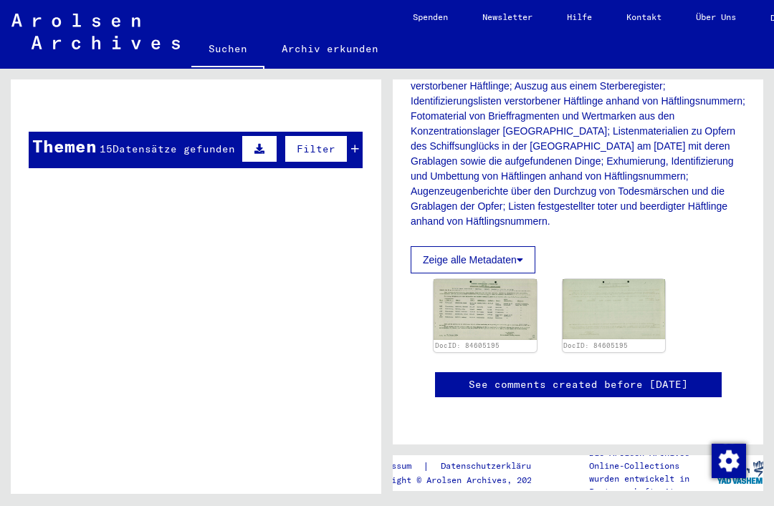
scroll to position [19, 0]
